Goal: Navigation & Orientation: Find specific page/section

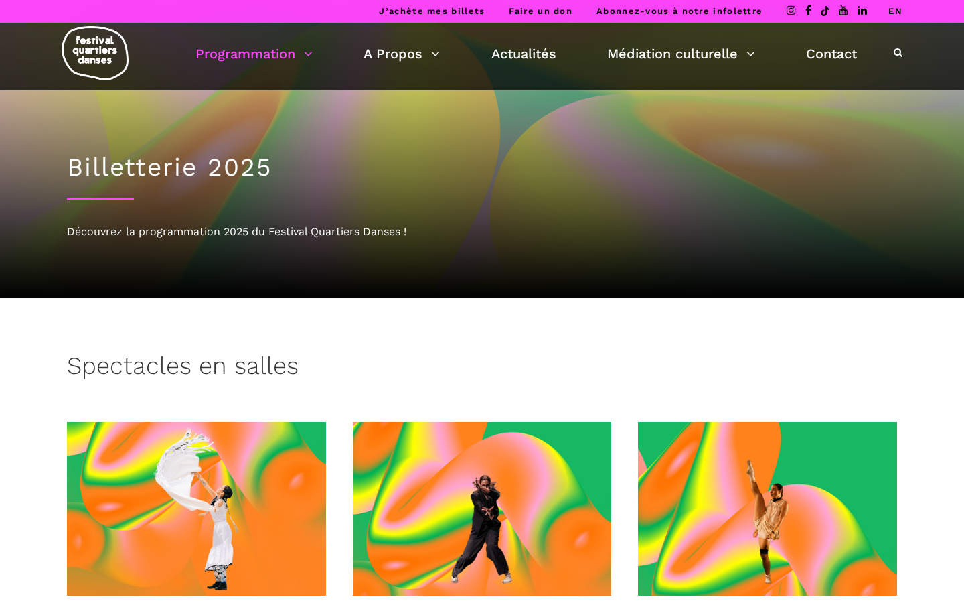
click at [896, 7] on link "EN" at bounding box center [895, 11] width 14 height 10
